Goal: Task Accomplishment & Management: Complete application form

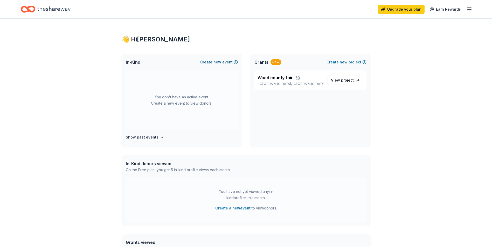
click at [219, 61] on span "new" at bounding box center [217, 62] width 8 height 6
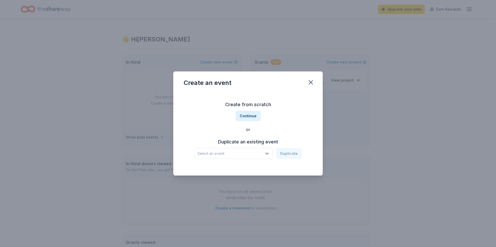
click at [250, 151] on span "Select an event" at bounding box center [229, 154] width 65 height 6
click at [252, 116] on div "Create from scratch Continue or Duplicate an existing event Select an event Dup…" at bounding box center [248, 129] width 129 height 75
click at [252, 116] on button "Continue" at bounding box center [247, 116] width 25 height 10
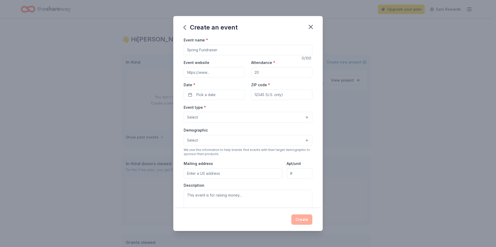
click at [217, 51] on input "Event name *" at bounding box center [248, 50] width 129 height 10
type input "Wood county raffle"
type input "450"
click at [206, 94] on span "Pick a date" at bounding box center [205, 95] width 19 height 6
click at [243, 109] on button "Go to next month" at bounding box center [240, 108] width 7 height 7
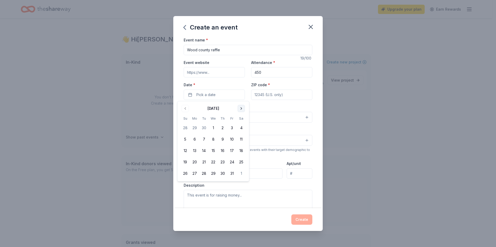
click at [243, 109] on button "Go to next month" at bounding box center [240, 108] width 7 height 7
click at [242, 162] on button "24" at bounding box center [240, 162] width 9 height 9
click at [292, 95] on input "ZIP code *" at bounding box center [281, 95] width 61 height 10
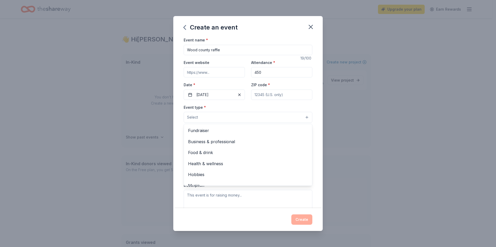
click at [245, 115] on button "Select" at bounding box center [248, 117] width 129 height 11
click at [215, 130] on span "Fundraiser" at bounding box center [248, 130] width 120 height 7
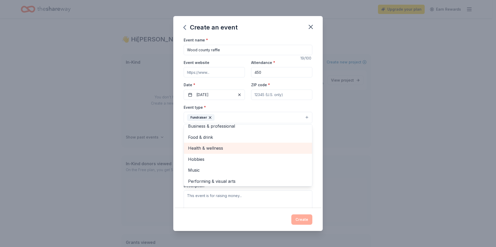
scroll to position [6, 0]
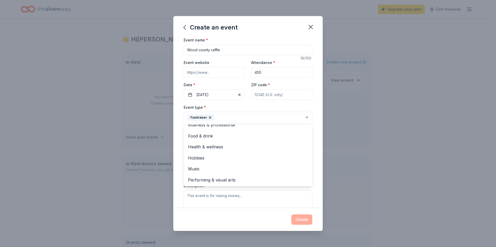
click at [388, 149] on div "Create an event Event name * Wood county raffle 19 /100 Event website Attendanc…" at bounding box center [248, 123] width 496 height 247
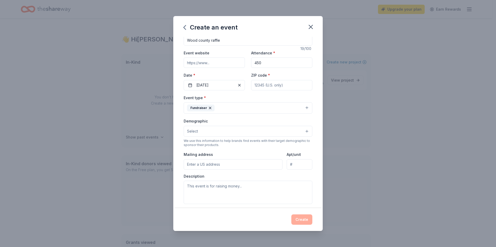
scroll to position [26, 0]
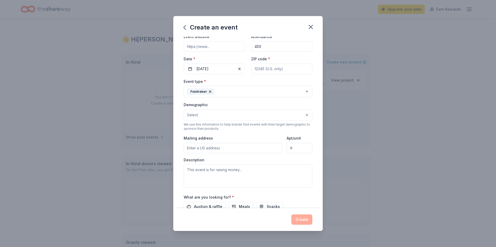
click at [203, 114] on button "Select" at bounding box center [248, 115] width 129 height 11
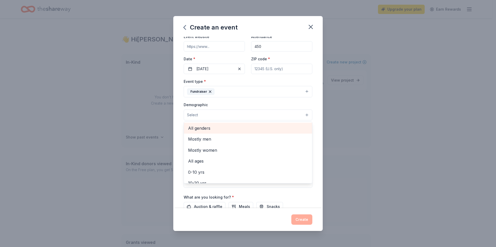
click at [214, 126] on span "All genders" at bounding box center [248, 128] width 120 height 7
click at [214, 126] on span "Mostly men" at bounding box center [248, 128] width 120 height 7
click at [214, 126] on span "Mostly women" at bounding box center [248, 128] width 120 height 7
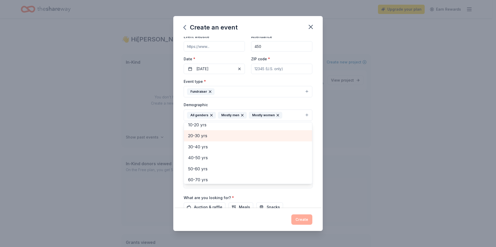
click at [206, 136] on span "20-30 yrs" at bounding box center [248, 135] width 120 height 7
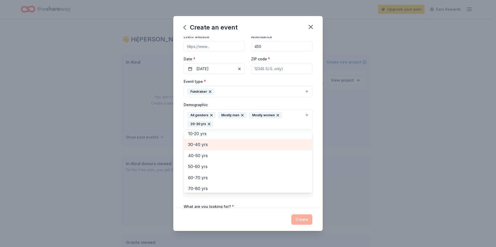
click at [204, 146] on span "30-40 yrs" at bounding box center [248, 144] width 120 height 7
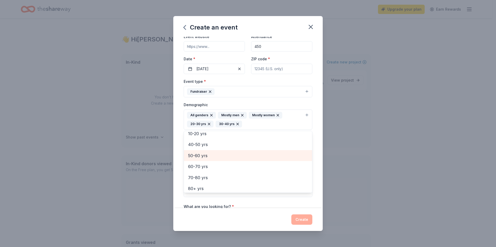
click at [202, 152] on span "50-60 yrs" at bounding box center [248, 155] width 120 height 7
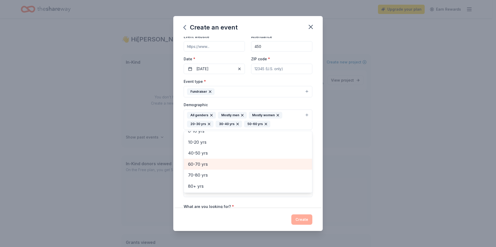
click at [199, 163] on span "60-70 yrs" at bounding box center [248, 164] width 120 height 7
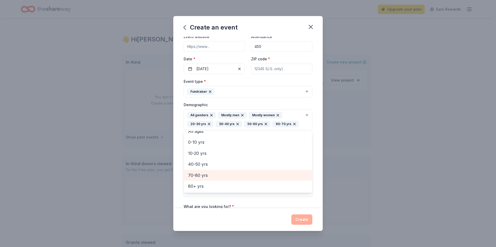
click at [200, 177] on span "70-80 yrs" at bounding box center [248, 175] width 120 height 7
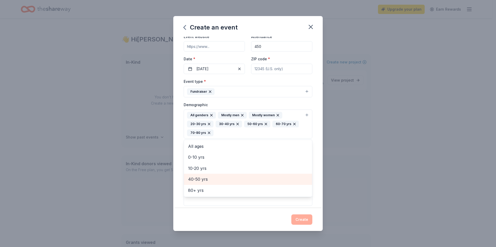
scroll to position [0, 0]
click at [316, 120] on div "Event name * Wood county raffle 19 /100 Event website Attendance * 450 Date * 0…" at bounding box center [247, 123] width 149 height 172
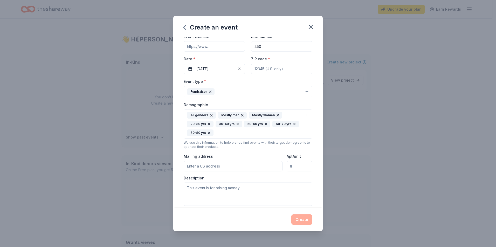
click at [218, 165] on input "Mailing address" at bounding box center [233, 166] width 99 height 10
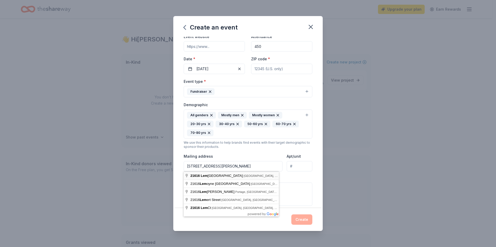
type input "21616 Lemoyne Road, Luckey, OH, 43443"
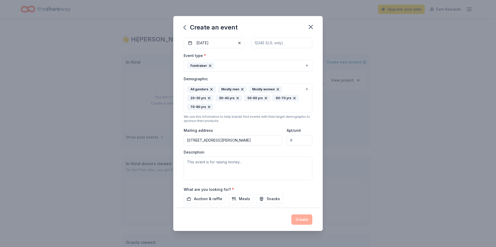
scroll to position [78, 0]
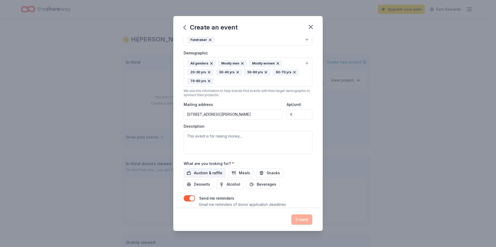
click at [214, 174] on span "Auction & raffle" at bounding box center [208, 173] width 28 height 6
click at [270, 174] on span "Snacks" at bounding box center [273, 173] width 13 height 6
click at [247, 177] on button "Meals" at bounding box center [240, 173] width 25 height 9
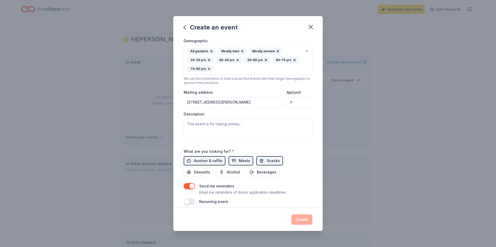
scroll to position [95, 0]
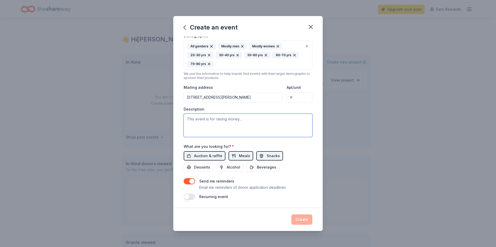
click at [234, 125] on textarea at bounding box center [248, 125] width 129 height 23
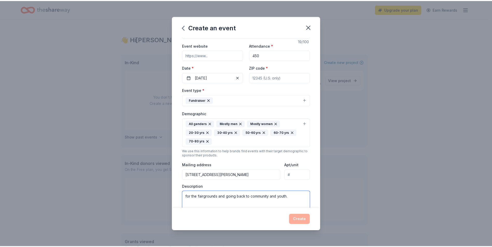
scroll to position [0, 0]
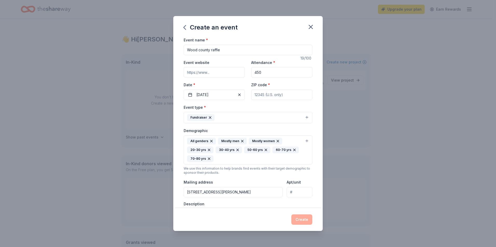
type textarea "for the fairgrounds and going back to community and youth."
click at [259, 96] on input "ZIP code *" at bounding box center [281, 95] width 61 height 10
type input "43443"
click at [304, 216] on button "Create" at bounding box center [301, 220] width 21 height 10
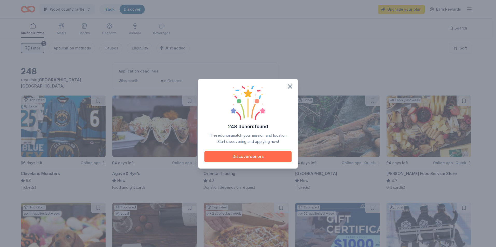
click at [244, 161] on button "Discover donors" at bounding box center [247, 156] width 87 height 11
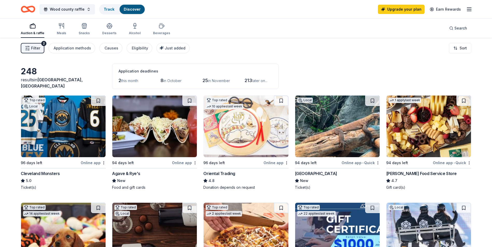
click at [58, 141] on img at bounding box center [63, 127] width 85 height 62
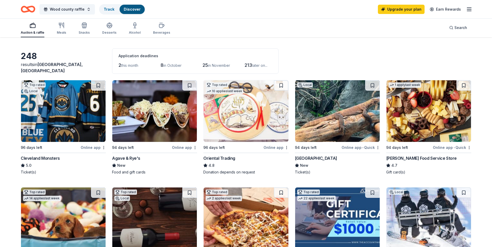
scroll to position [26, 0]
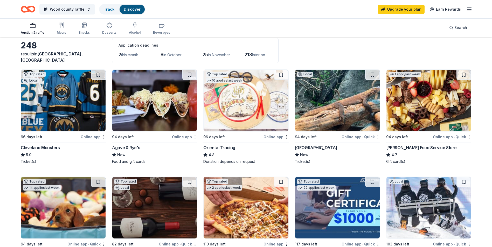
click at [160, 113] on img at bounding box center [154, 101] width 85 height 62
click at [351, 108] on img at bounding box center [337, 101] width 85 height 62
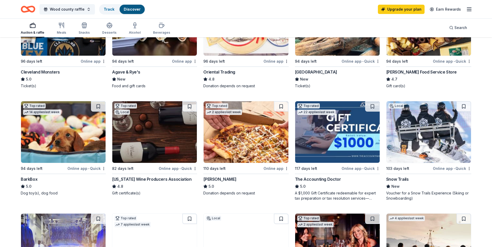
scroll to position [104, 0]
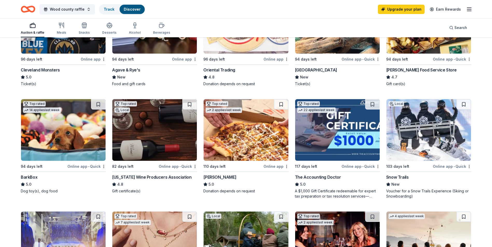
click at [53, 137] on img at bounding box center [63, 130] width 85 height 62
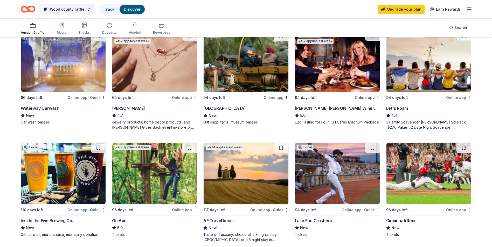
scroll to position [311, 0]
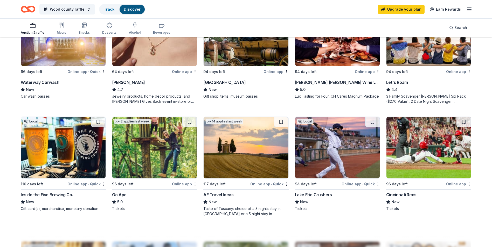
click at [321, 154] on img at bounding box center [337, 148] width 85 height 62
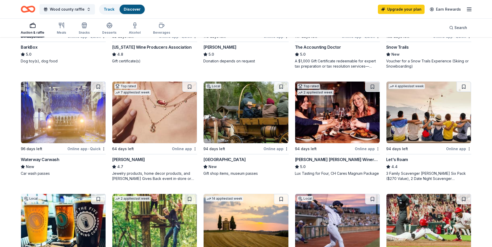
scroll to position [233, 0]
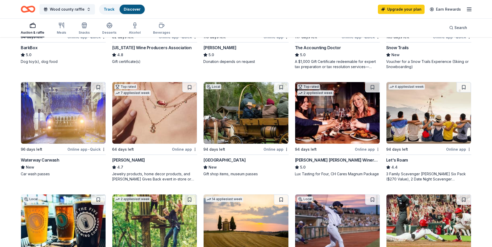
click at [229, 159] on div "Wood County Museum" at bounding box center [224, 160] width 42 height 6
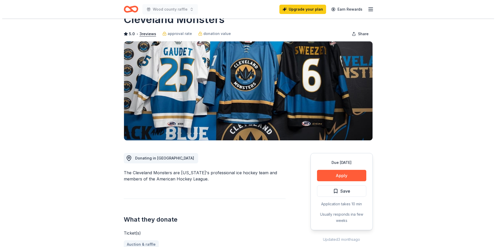
scroll to position [26, 0]
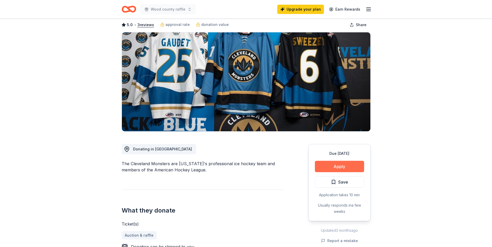
click at [355, 170] on button "Apply" at bounding box center [339, 166] width 49 height 11
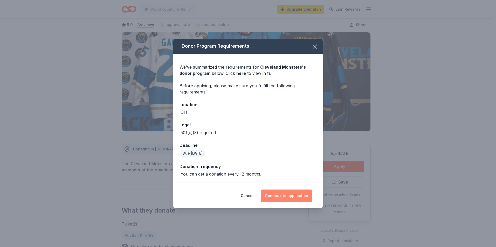
click at [281, 194] on button "Continue to application" at bounding box center [287, 196] width 52 height 12
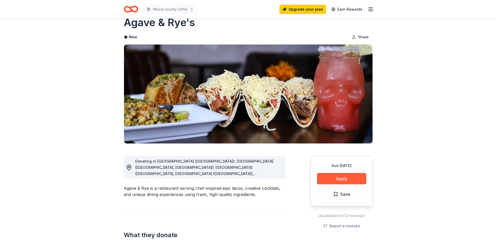
scroll to position [26, 0]
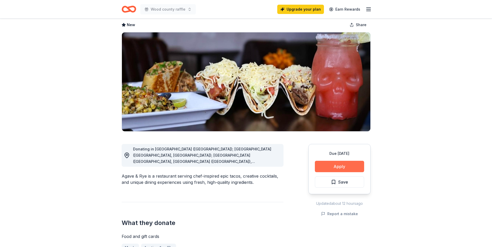
click at [362, 166] on button "Apply" at bounding box center [339, 166] width 49 height 11
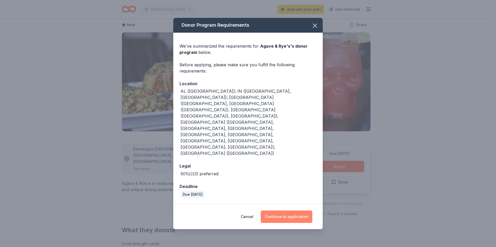
click at [302, 211] on button "Continue to application" at bounding box center [287, 217] width 52 height 12
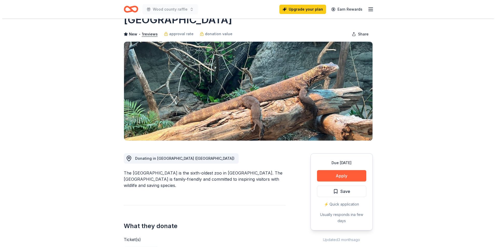
scroll to position [26, 0]
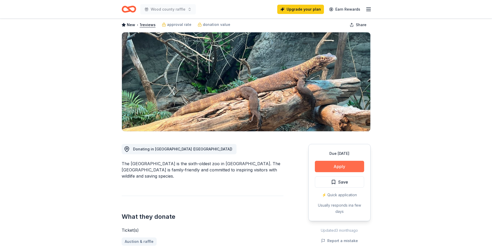
click at [360, 167] on button "Apply" at bounding box center [339, 166] width 49 height 11
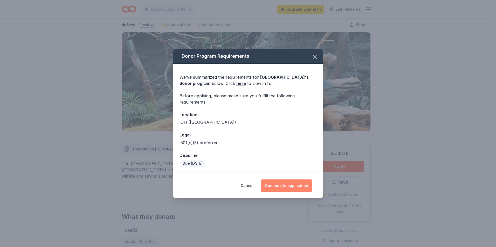
click at [295, 187] on button "Continue to application" at bounding box center [287, 186] width 52 height 12
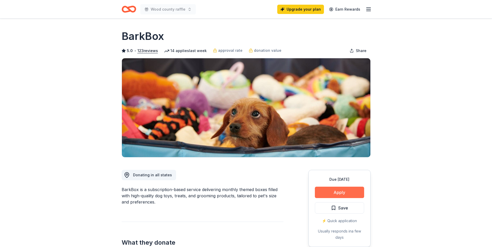
click at [343, 195] on button "Apply" at bounding box center [339, 192] width 49 height 11
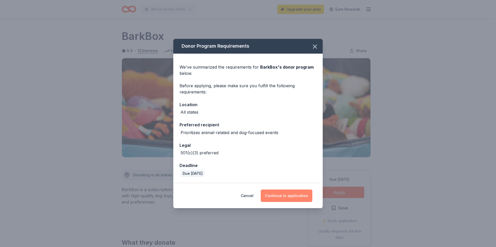
click at [300, 192] on button "Continue to application" at bounding box center [287, 196] width 52 height 12
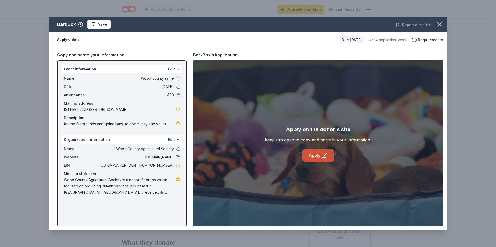
click at [319, 153] on link "Apply" at bounding box center [317, 155] width 31 height 12
drag, startPoint x: 152, startPoint y: 165, endPoint x: 173, endPoint y: 166, distance: 21.3
click at [173, 166] on span "[US_EMPLOYER_IDENTIFICATION_NUMBER]" at bounding box center [136, 166] width 75 height 6
drag, startPoint x: 149, startPoint y: 167, endPoint x: 166, endPoint y: 166, distance: 16.6
click at [166, 166] on span "34-4445123" at bounding box center [136, 166] width 75 height 6
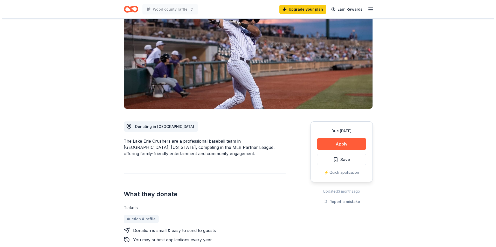
scroll to position [52, 0]
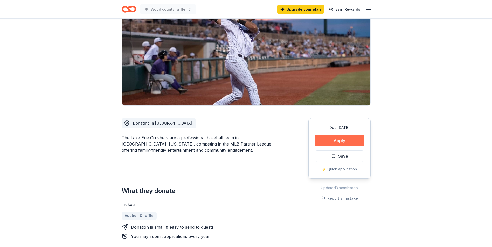
click at [347, 142] on button "Apply" at bounding box center [339, 140] width 49 height 11
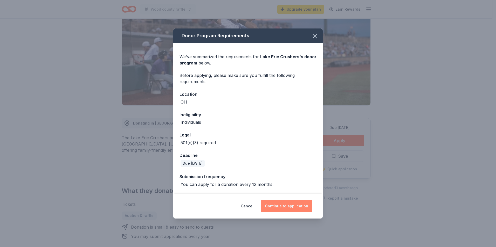
click at [307, 209] on button "Continue to application" at bounding box center [287, 206] width 52 height 12
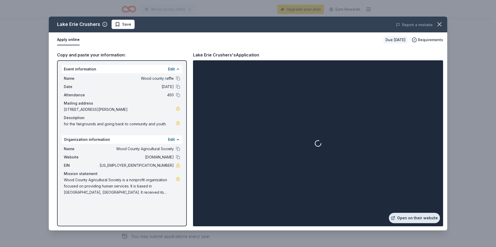
click at [418, 222] on link "Open on their website" at bounding box center [414, 218] width 51 height 10
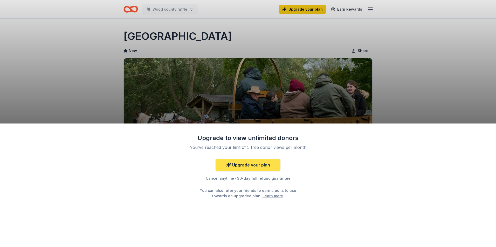
click at [262, 170] on link "Upgrade your plan" at bounding box center [247, 165] width 65 height 12
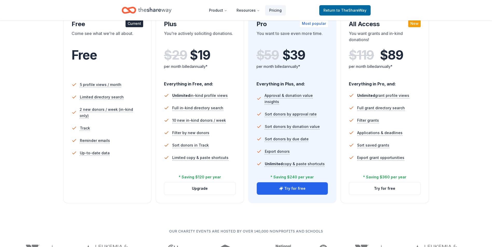
scroll to position [104, 0]
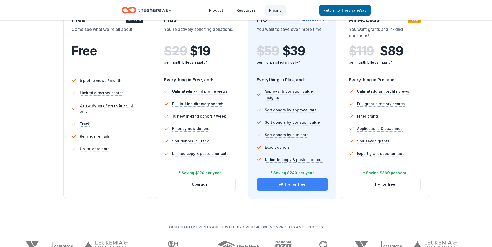
click at [310, 188] on button "Try for free" at bounding box center [292, 184] width 71 height 12
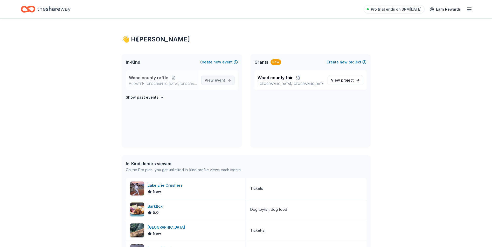
click at [226, 82] on link "View event" at bounding box center [217, 80] width 33 height 9
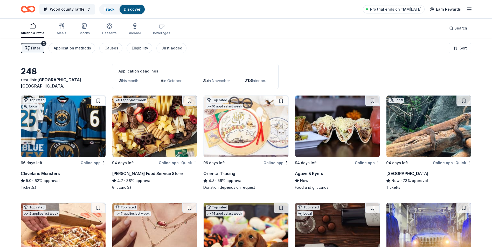
click at [97, 102] on button at bounding box center [98, 101] width 15 height 10
click at [95, 125] on img at bounding box center [63, 127] width 85 height 62
click at [114, 8] on link "Track · 1" at bounding box center [111, 9] width 14 height 4
click at [111, 9] on link "Track · 1" at bounding box center [111, 9] width 14 height 4
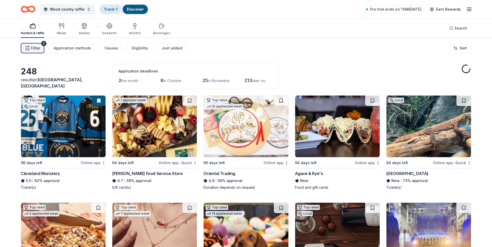
click at [111, 9] on link "Track · 1" at bounding box center [111, 9] width 14 height 4
click at [111, 10] on link "Track · 1" at bounding box center [111, 9] width 14 height 4
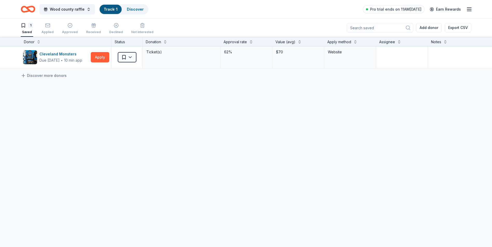
scroll to position [0, 0]
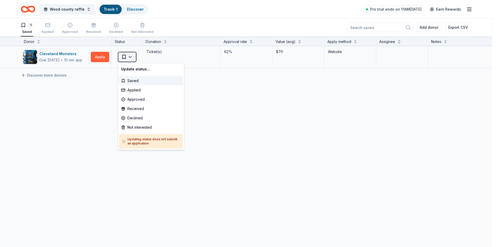
click at [130, 58] on html "Wood county raffle Track · 1 Discover Pro trial ends on 11AM, 9/29 Earn Rewards…" at bounding box center [248, 123] width 496 height 247
click at [138, 92] on div "Applied" at bounding box center [151, 90] width 64 height 9
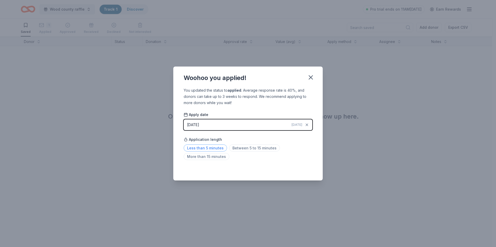
click at [208, 146] on span "Less than 5 minutes" at bounding box center [205, 148] width 43 height 7
click at [309, 80] on icon "button" at bounding box center [310, 77] width 7 height 7
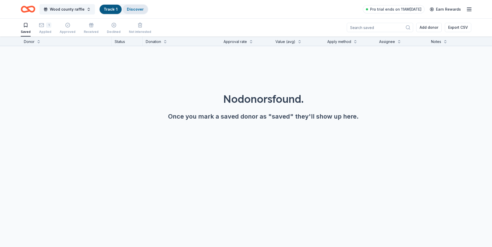
click at [133, 10] on link "Discover" at bounding box center [135, 9] width 17 height 4
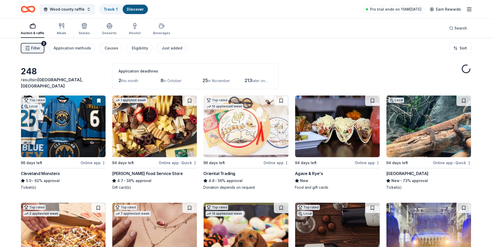
click at [306, 140] on img at bounding box center [337, 127] width 85 height 62
click at [374, 100] on button at bounding box center [372, 101] width 15 height 10
click at [463, 99] on button at bounding box center [463, 101] width 15 height 10
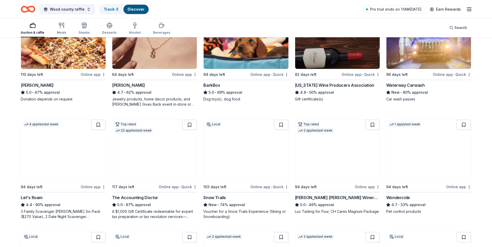
scroll to position [130, 0]
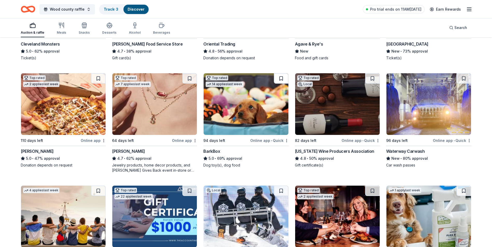
click at [282, 77] on button at bounding box center [281, 78] width 15 height 10
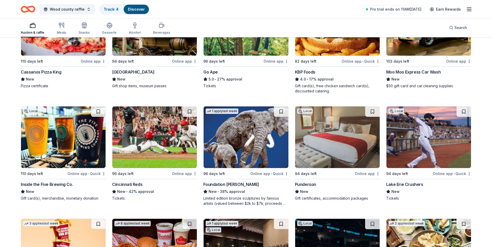
scroll to position [467, 0]
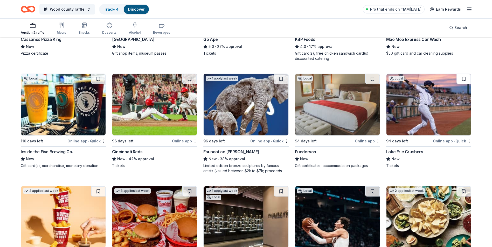
click at [463, 80] on button at bounding box center [463, 79] width 15 height 10
click at [139, 110] on img at bounding box center [154, 105] width 85 height 62
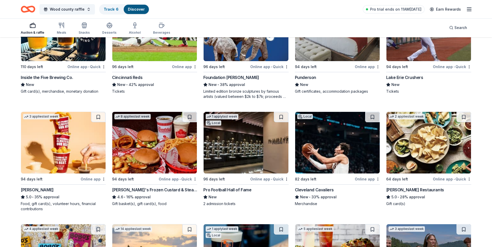
scroll to position [544, 0]
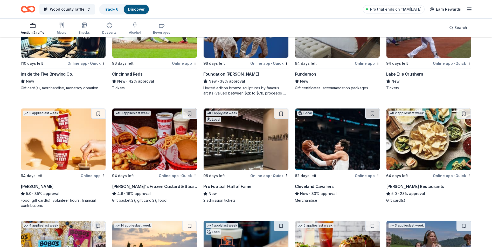
click at [352, 153] on img at bounding box center [337, 140] width 85 height 62
click at [253, 162] on img at bounding box center [246, 140] width 85 height 62
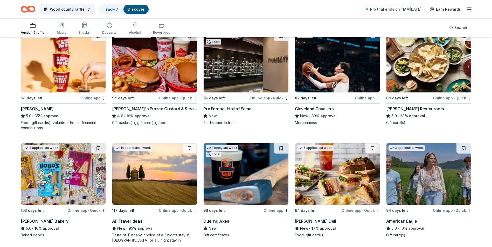
scroll to position [570, 0]
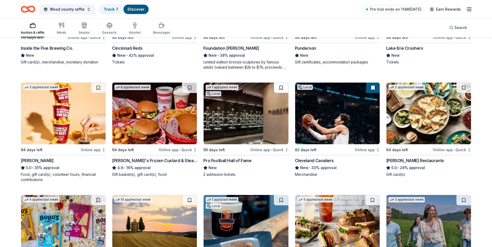
click at [280, 89] on button at bounding box center [281, 88] width 15 height 10
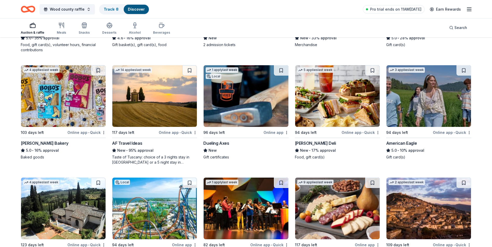
scroll to position [700, 0]
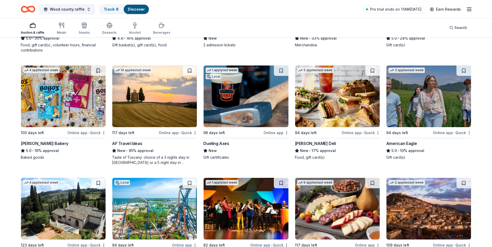
click at [256, 100] on img at bounding box center [246, 97] width 85 height 62
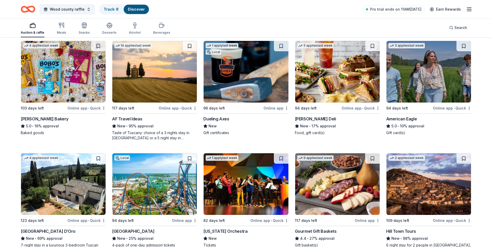
scroll to position [726, 0]
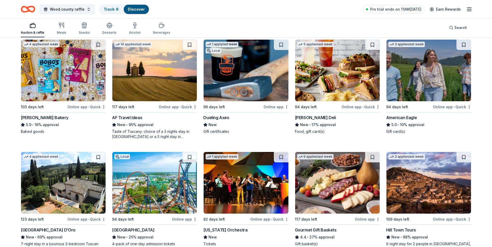
click at [154, 179] on img at bounding box center [154, 183] width 85 height 62
click at [279, 47] on button at bounding box center [281, 45] width 15 height 10
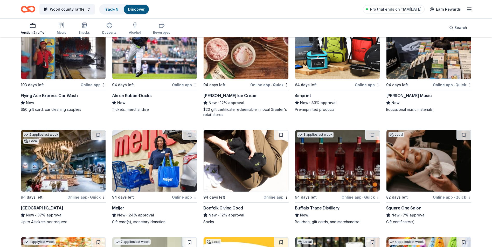
scroll to position [1296, 0]
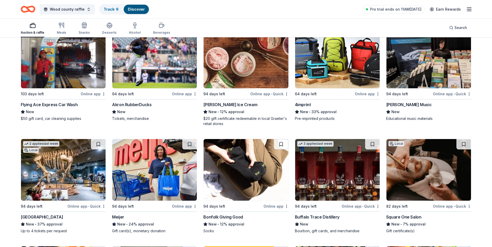
click at [161, 83] on img at bounding box center [154, 58] width 85 height 62
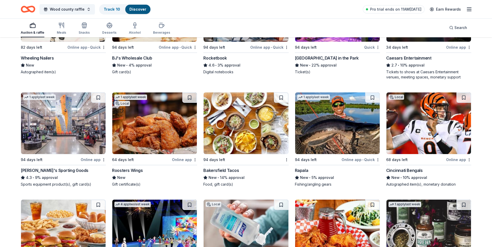
scroll to position [2446, 0]
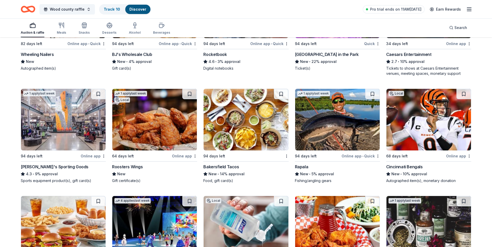
click at [445, 143] on img at bounding box center [428, 120] width 85 height 62
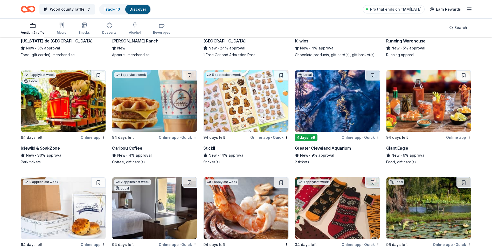
scroll to position [2021, 0]
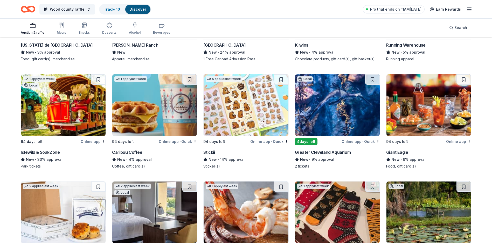
click at [353, 130] on img at bounding box center [337, 105] width 85 height 62
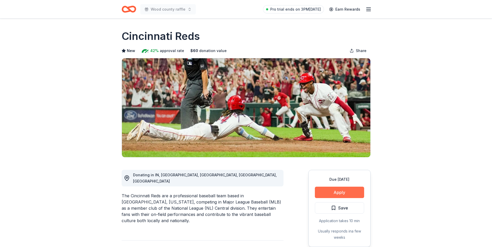
click at [344, 194] on button "Apply" at bounding box center [339, 192] width 49 height 11
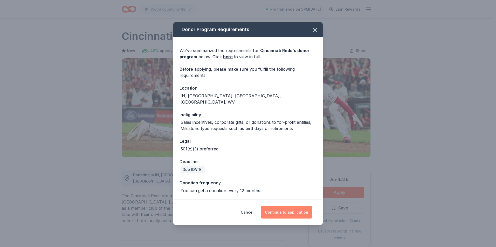
click at [288, 209] on button "Continue to application" at bounding box center [287, 212] width 52 height 12
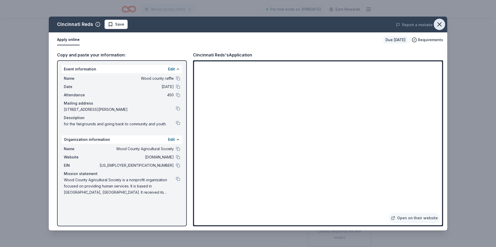
click at [441, 23] on icon "button" at bounding box center [439, 24] width 7 height 7
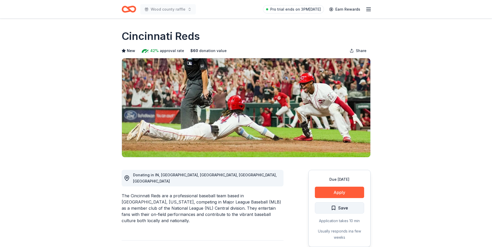
click at [333, 210] on span "Save" at bounding box center [339, 208] width 17 height 7
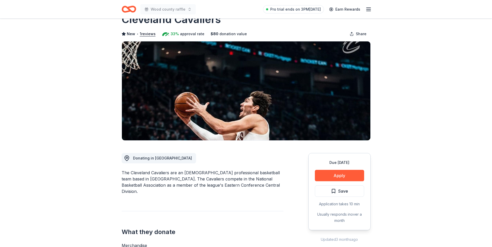
scroll to position [26, 0]
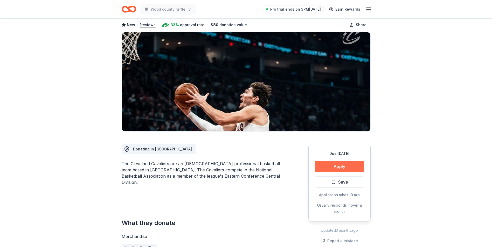
click at [339, 168] on button "Apply" at bounding box center [339, 166] width 49 height 11
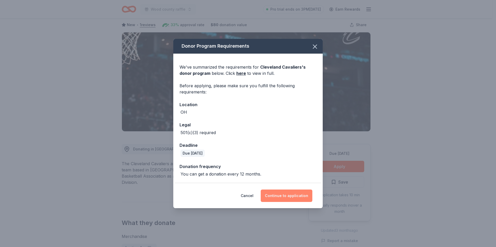
click at [302, 198] on button "Continue to application" at bounding box center [287, 196] width 52 height 12
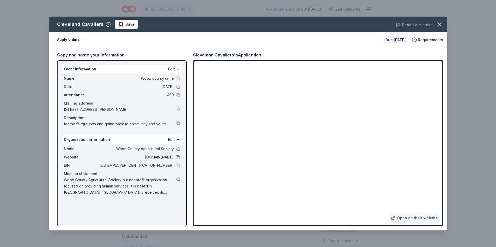
drag, startPoint x: 439, startPoint y: 24, endPoint x: 461, endPoint y: 188, distance: 165.7
click at [461, 188] on div "Cleveland Cavaliers Save Report a mistake Apply online Due in 82 days Requireme…" at bounding box center [248, 123] width 496 height 247
click at [439, 22] on icon "button" at bounding box center [439, 24] width 7 height 7
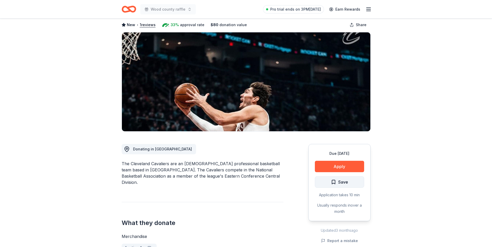
click at [342, 184] on span "Save" at bounding box center [343, 182] width 10 height 7
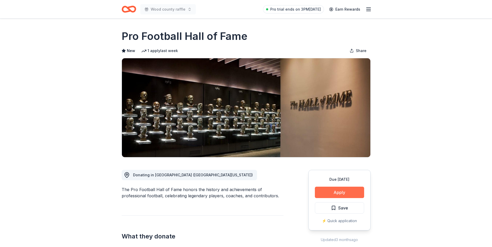
click at [330, 191] on button "Apply" at bounding box center [339, 192] width 49 height 11
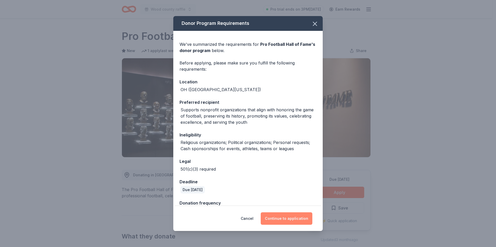
click at [294, 217] on button "Continue to application" at bounding box center [287, 219] width 52 height 12
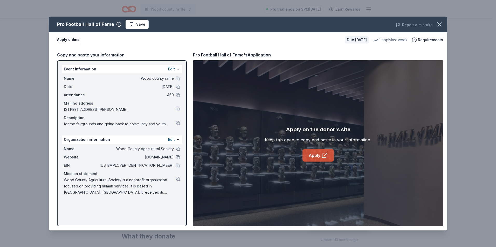
click at [323, 156] on icon at bounding box center [324, 155] width 6 height 6
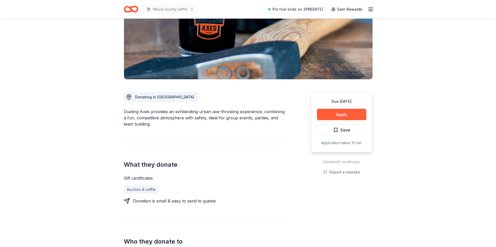
scroll to position [78, 0]
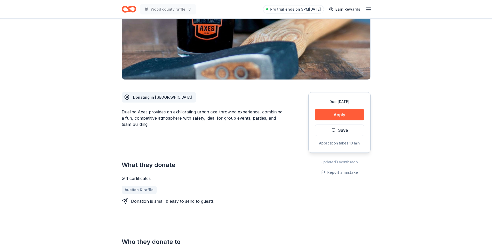
drag, startPoint x: 119, startPoint y: 111, endPoint x: 142, endPoint y: 113, distance: 22.9
drag, startPoint x: 145, startPoint y: 113, endPoint x: 119, endPoint y: 112, distance: 26.7
click at [344, 116] on button "Apply" at bounding box center [339, 114] width 49 height 11
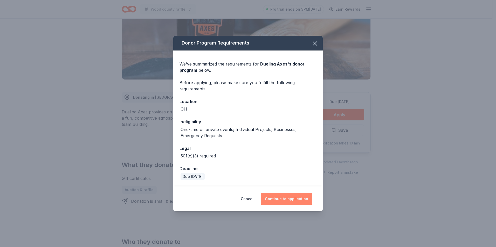
click at [299, 200] on button "Continue to application" at bounding box center [287, 199] width 52 height 12
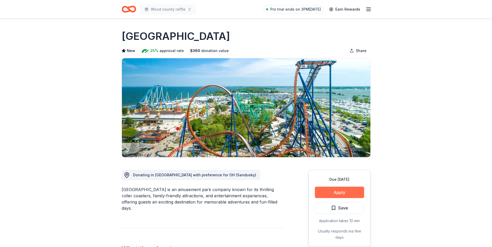
click at [326, 190] on button "Apply" at bounding box center [339, 192] width 49 height 11
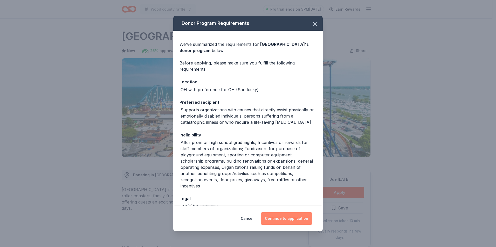
click at [281, 223] on button "Continue to application" at bounding box center [287, 219] width 52 height 12
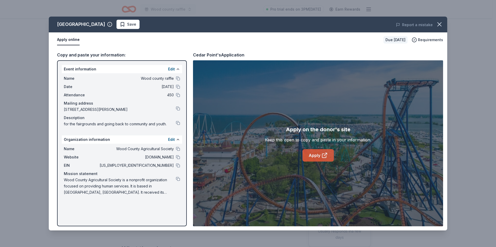
click at [317, 154] on link "Apply" at bounding box center [317, 155] width 31 height 12
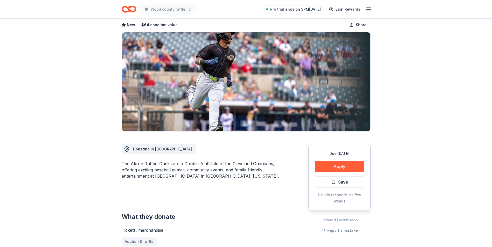
scroll to position [78, 0]
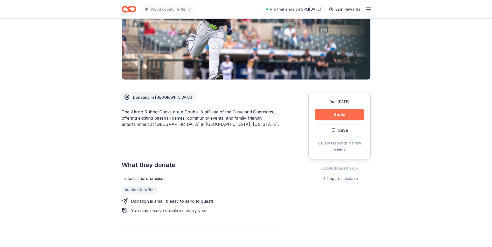
click at [356, 110] on button "Apply" at bounding box center [339, 114] width 49 height 11
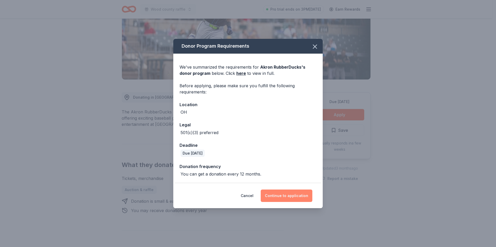
click at [285, 199] on button "Continue to application" at bounding box center [287, 196] width 52 height 12
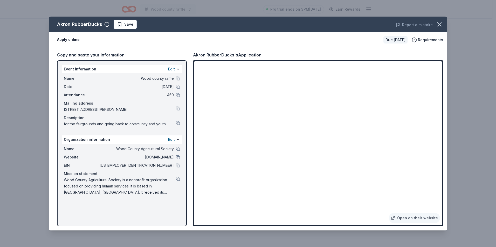
click at [122, 25] on span "Save" at bounding box center [125, 24] width 16 height 6
click at [441, 22] on icon "button" at bounding box center [439, 24] width 7 height 7
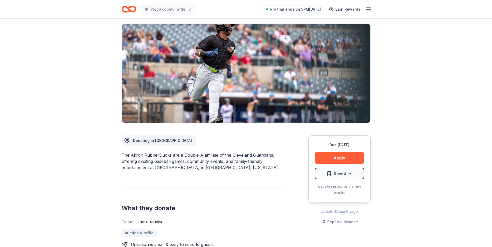
scroll to position [0, 0]
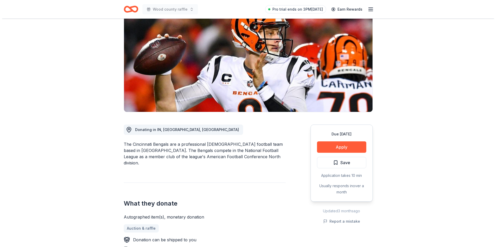
scroll to position [78, 0]
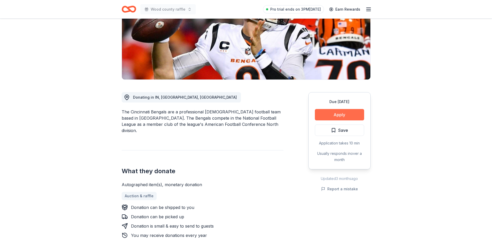
click at [352, 114] on button "Apply" at bounding box center [339, 114] width 49 height 11
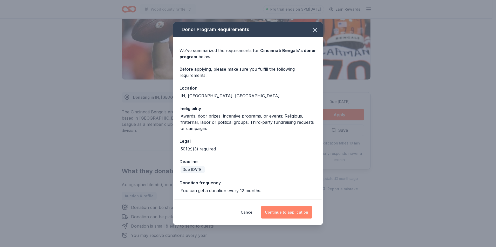
click at [297, 217] on button "Continue to application" at bounding box center [287, 212] width 52 height 12
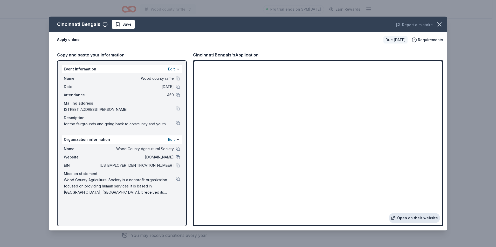
click at [405, 221] on link "Open on their website" at bounding box center [414, 218] width 51 height 10
